Goal: Find specific page/section: Find specific page/section

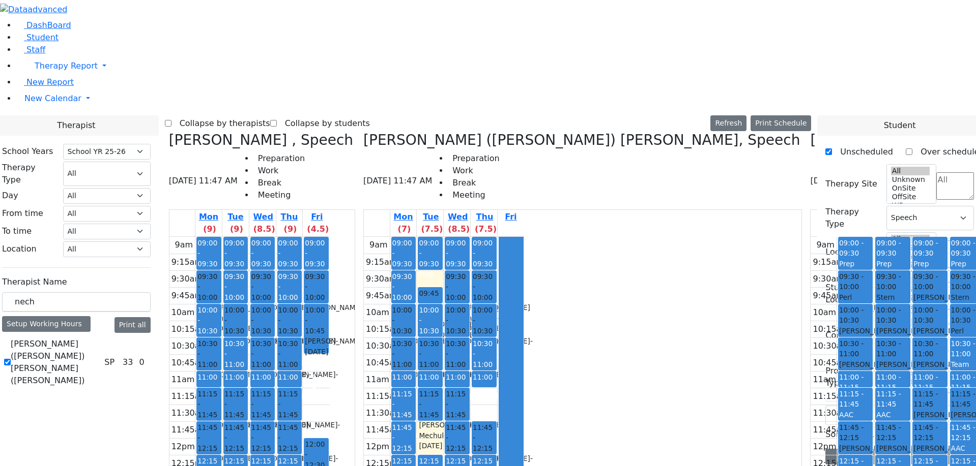
select select "212"
select select "3"
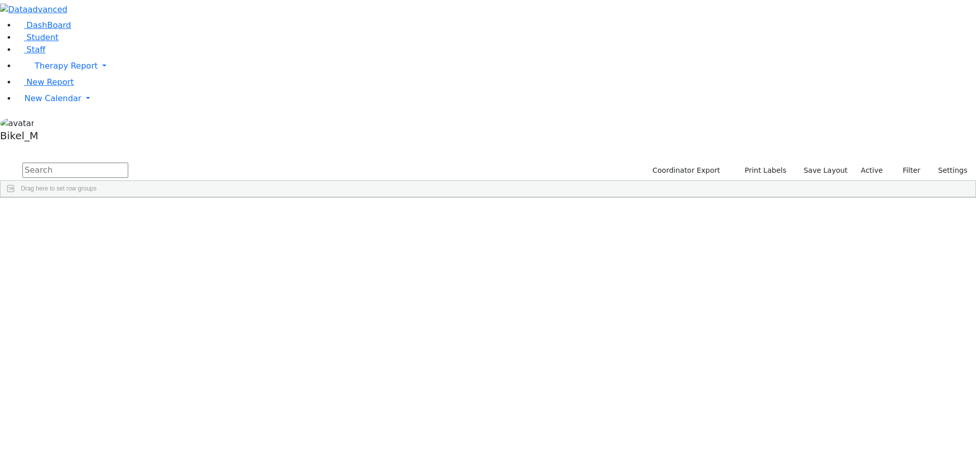
click at [128, 163] on input "text" at bounding box center [75, 170] width 106 height 15
type input "meise"
click at [129, 214] on div "Meisels" at bounding box center [97, 221] width 64 height 14
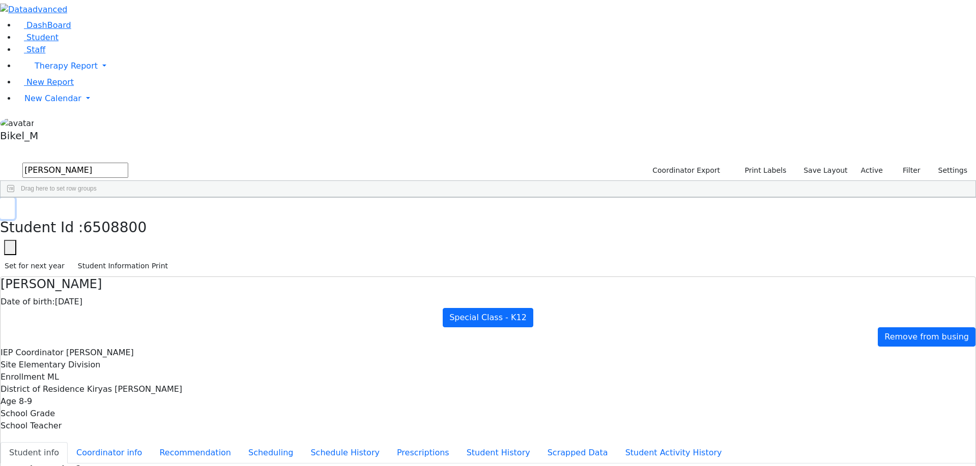
click at [5, 205] on use "button" at bounding box center [5, 205] width 0 height 0
drag, startPoint x: 186, startPoint y: 35, endPoint x: 128, endPoint y: 46, distance: 59.1
click at [128, 161] on form "meise" at bounding box center [64, 170] width 128 height 19
